Goal: Transaction & Acquisition: Obtain resource

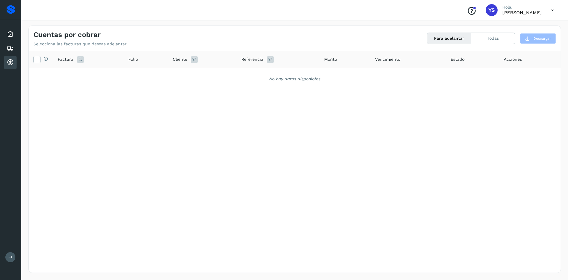
click at [193, 114] on div "Selecciona todas las facturas disponibles para adelanto Factura Folio Cliente R…" at bounding box center [295, 149] width 532 height 197
click at [9, 34] on icon at bounding box center [10, 33] width 7 height 7
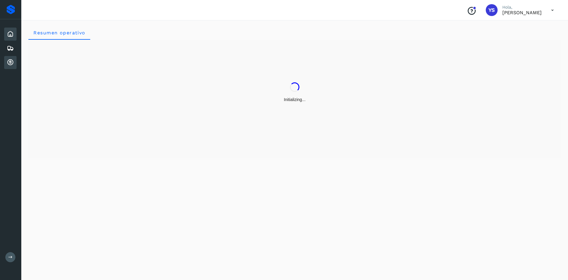
click at [9, 58] on div "Cuentas por cobrar" at bounding box center [10, 62] width 12 height 13
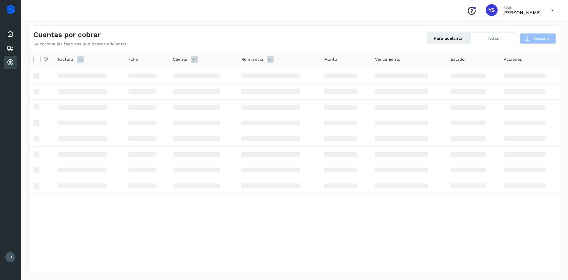
click at [354, 228] on div "Selecciona todas las facturas disponibles para adelanto Factura Folio Cliente R…" at bounding box center [295, 149] width 532 height 197
click at [241, 31] on div "Cuentas por cobrar Selecciona las facturas que deseas adelantar" at bounding box center [163, 38] width 261 height 16
click at [12, 38] on div "Inicio" at bounding box center [10, 34] width 12 height 13
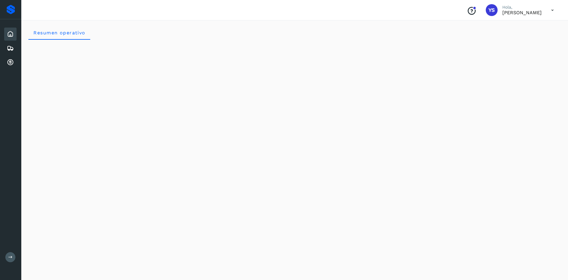
click at [198, 203] on div "Resumen operativo" at bounding box center [294, 148] width 547 height 261
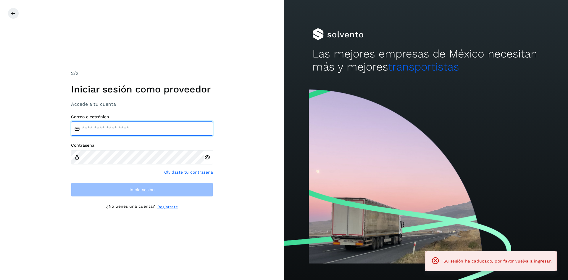
type input "**********"
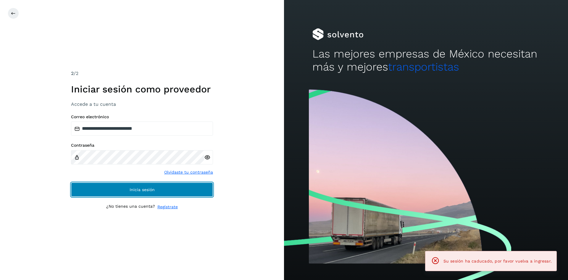
click at [118, 190] on button "Inicia sesión" at bounding box center [142, 189] width 142 height 14
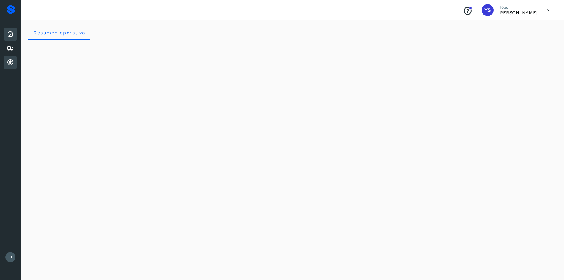
click at [8, 60] on icon at bounding box center [10, 62] width 7 height 7
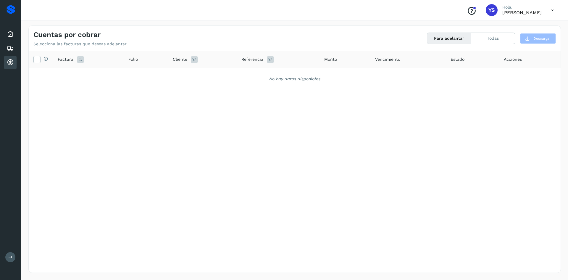
drag, startPoint x: 217, startPoint y: 128, endPoint x: 212, endPoint y: 130, distance: 5.7
click at [217, 128] on div "Selecciona todas las facturas disponibles para adelanto Factura Folio Cliente R…" at bounding box center [295, 149] width 532 height 197
click at [504, 40] on button "Todas" at bounding box center [493, 38] width 44 height 11
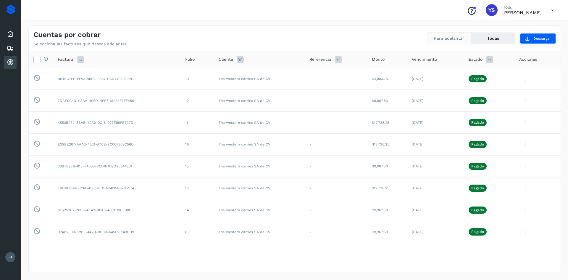
click at [451, 37] on button "Para adelantar" at bounding box center [449, 38] width 44 height 11
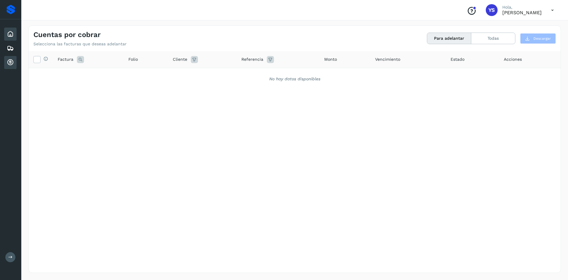
click at [13, 36] on icon at bounding box center [10, 33] width 7 height 7
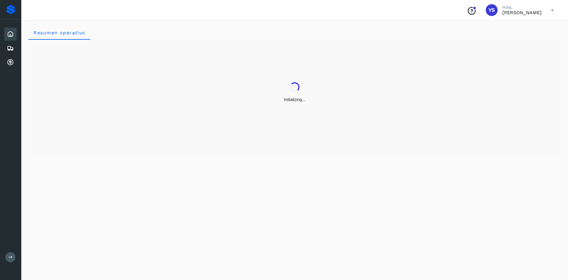
click at [273, 157] on div "Initializing..." at bounding box center [294, 99] width 533 height 118
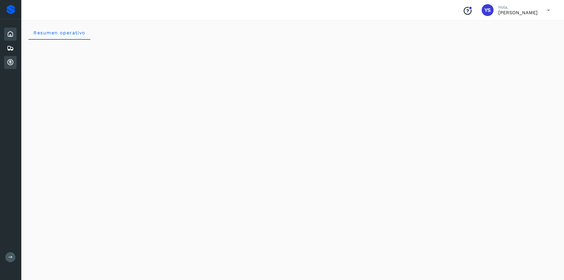
click at [9, 59] on icon at bounding box center [10, 62] width 7 height 7
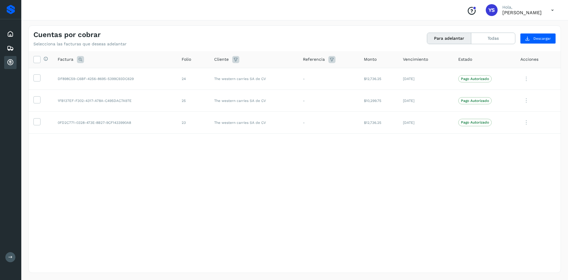
click at [222, 186] on div "Selecciona todas las facturas disponibles para adelanto Factura Folio Cliente R…" at bounding box center [295, 149] width 532 height 197
click at [8, 29] on div "Inicio" at bounding box center [10, 34] width 12 height 13
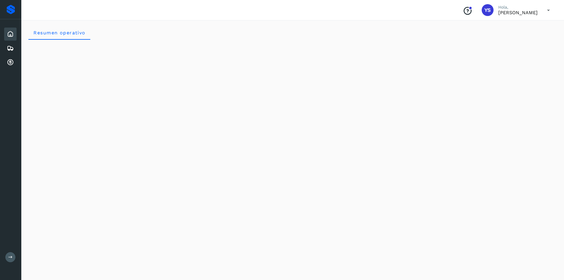
click at [1, 67] on div "Inicio Embarques Cuentas por cobrar" at bounding box center [10, 48] width 21 height 58
click at [6, 66] on div "Cuentas por cobrar" at bounding box center [10, 62] width 12 height 13
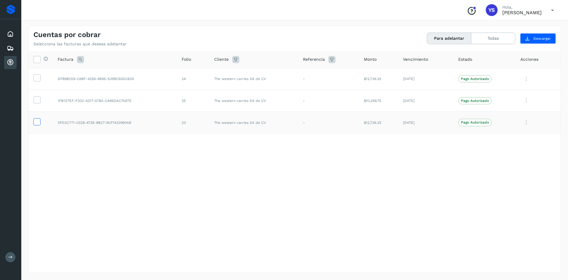
click at [38, 121] on icon at bounding box center [37, 121] width 6 height 6
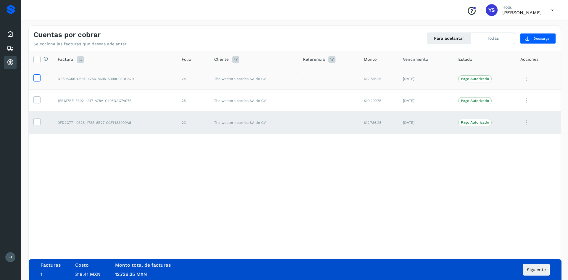
click at [36, 77] on icon at bounding box center [37, 77] width 6 height 6
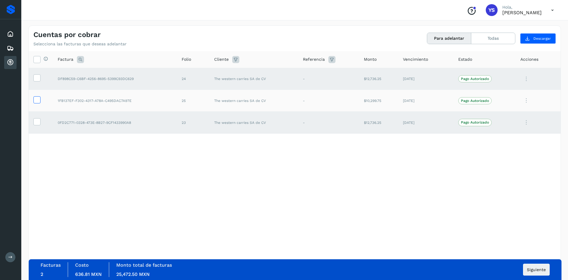
click at [38, 102] on icon at bounding box center [37, 99] width 6 height 6
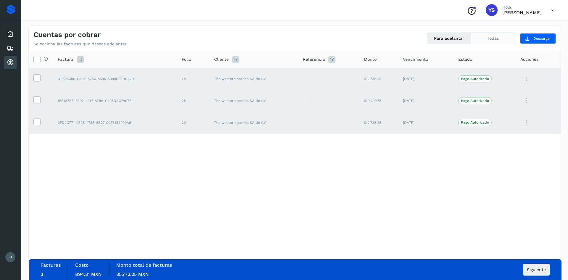
click at [483, 40] on button "Todas" at bounding box center [493, 38] width 44 height 11
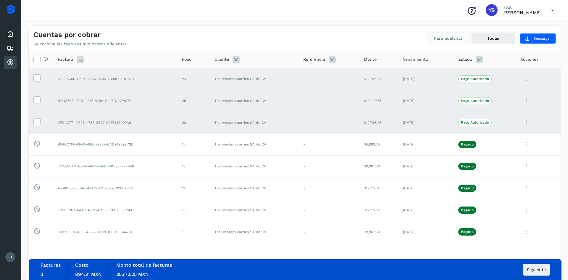
click at [453, 40] on button "Para adelantar" at bounding box center [449, 38] width 44 height 11
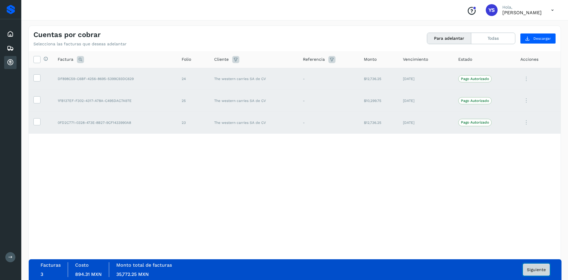
click at [532, 272] on button "Siguiente" at bounding box center [536, 269] width 27 height 12
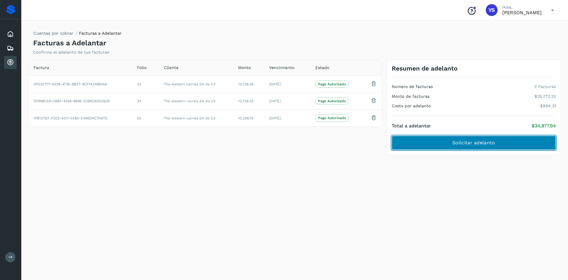
click at [484, 141] on span "Solicitar adelanto" at bounding box center [473, 142] width 43 height 7
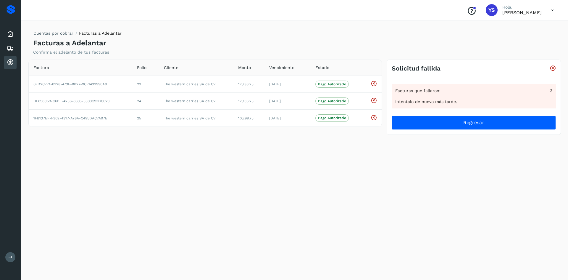
drag, startPoint x: 408, startPoint y: 164, endPoint x: 403, endPoint y: 158, distance: 8.0
click at [408, 164] on div "Cuentas por cobrar Facturas a Adelantar Facturas a Adelantar Confirma el adelan…" at bounding box center [294, 148] width 533 height 247
click at [10, 33] on icon at bounding box center [10, 33] width 7 height 7
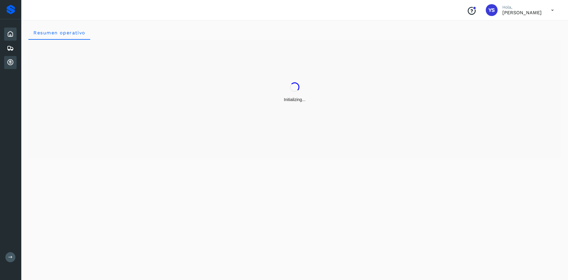
click at [10, 59] on icon at bounding box center [10, 62] width 7 height 7
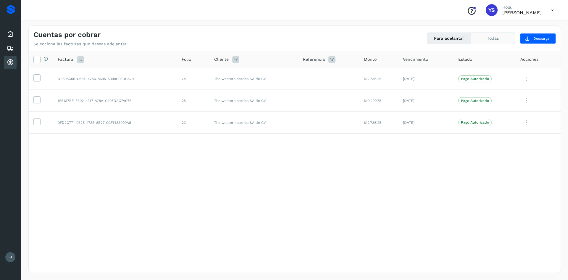
click at [484, 41] on button "Todas" at bounding box center [493, 38] width 44 height 11
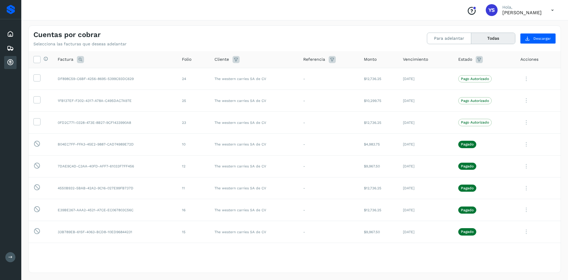
click at [394, 22] on div "Cuentas por cobrar Selecciona las facturas que deseas adelantar Para adelantar …" at bounding box center [294, 148] width 547 height 261
click at [459, 42] on button "Para adelantar" at bounding box center [449, 38] width 44 height 11
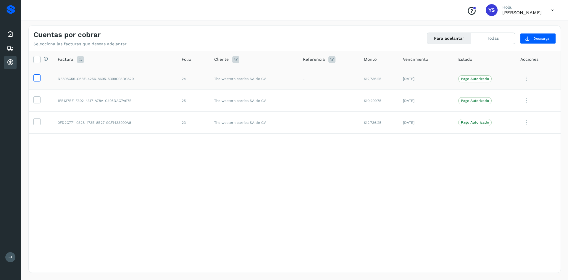
click at [38, 75] on icon at bounding box center [37, 77] width 6 height 6
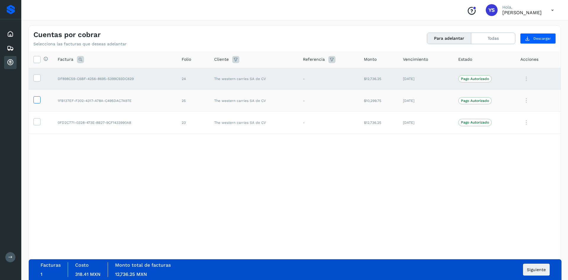
click at [35, 98] on icon at bounding box center [37, 99] width 6 height 6
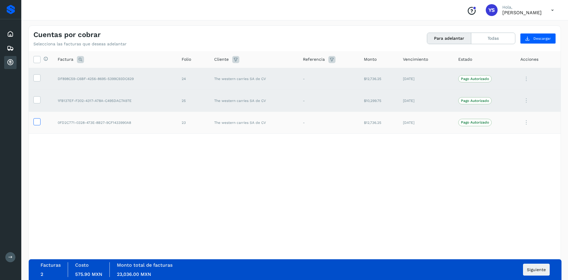
click at [36, 123] on icon at bounding box center [37, 121] width 6 height 6
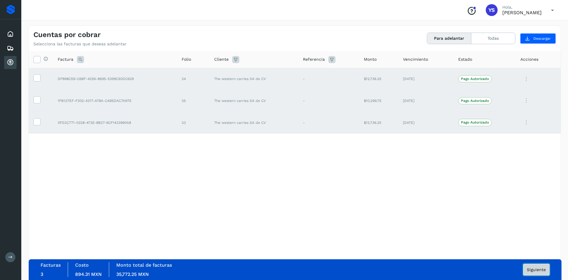
click at [549, 271] on button "Siguiente" at bounding box center [536, 269] width 27 height 12
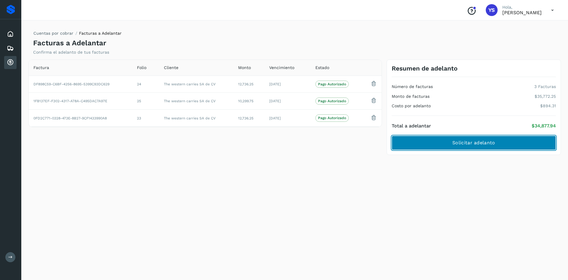
click at [513, 144] on button "Solicitar adelanto" at bounding box center [474, 143] width 164 height 14
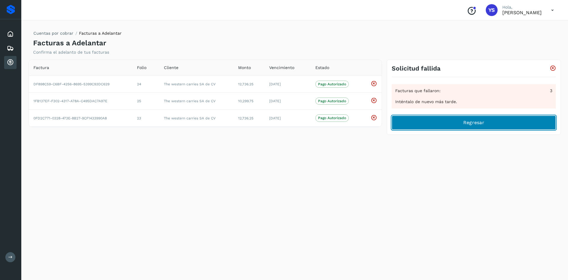
click at [496, 123] on button "Regresar" at bounding box center [474, 122] width 164 height 14
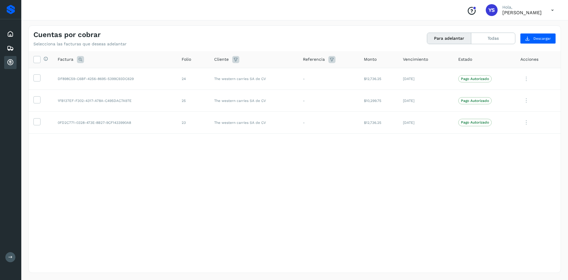
click at [488, 30] on div "Cuentas por cobrar Selecciona las facturas que deseas adelantar Para adelantar …" at bounding box center [295, 36] width 532 height 21
click at [490, 38] on button "Todas" at bounding box center [493, 38] width 44 height 11
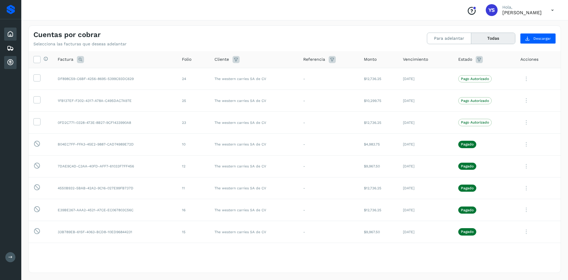
click at [10, 32] on icon at bounding box center [10, 33] width 7 height 7
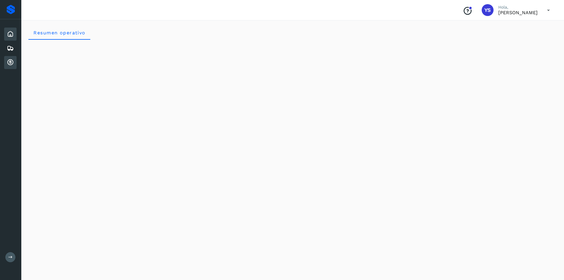
click at [11, 63] on icon at bounding box center [10, 62] width 7 height 7
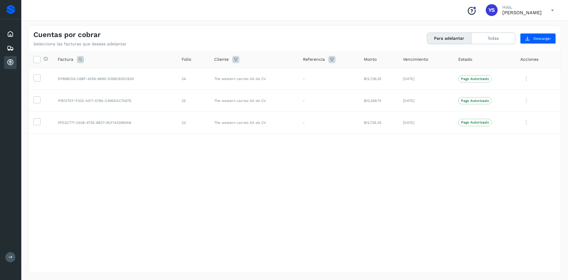
click at [338, 189] on div "Selecciona todas las facturas disponibles para adelanto Factura Folio Cliente R…" at bounding box center [295, 149] width 532 height 197
